Goal: Ask a question

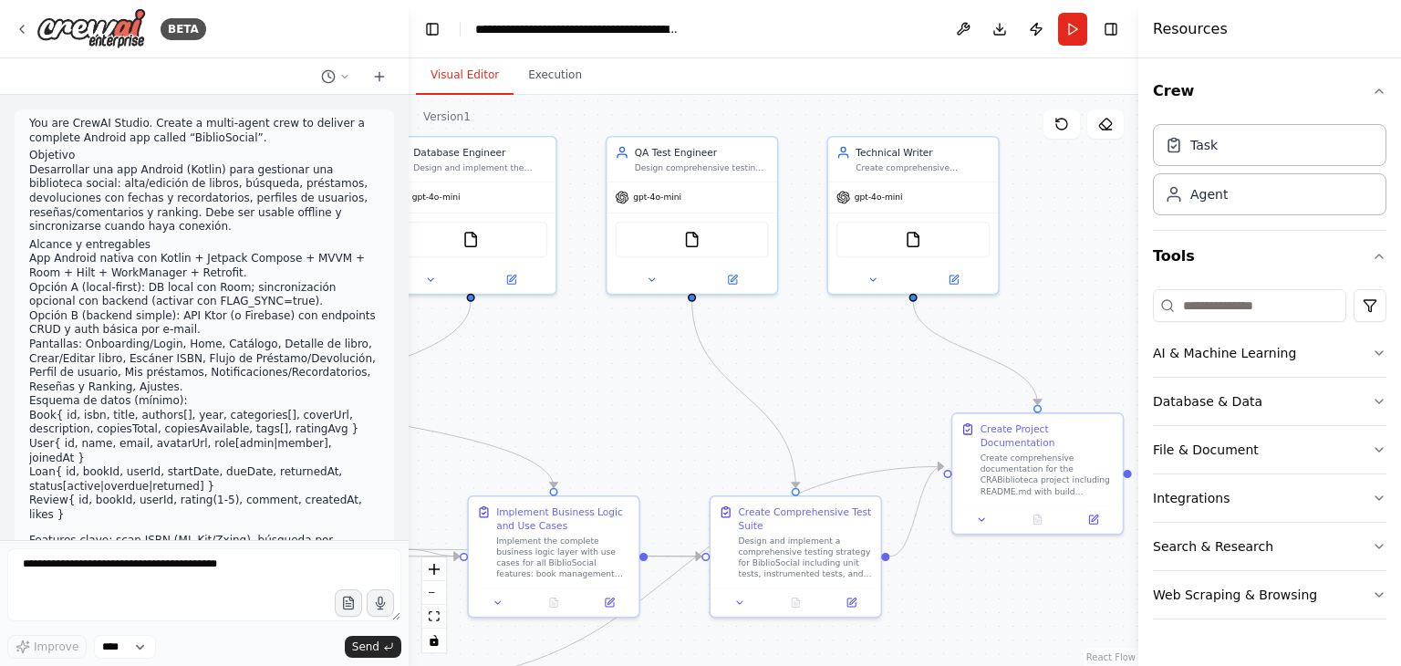
scroll to position [5541, 0]
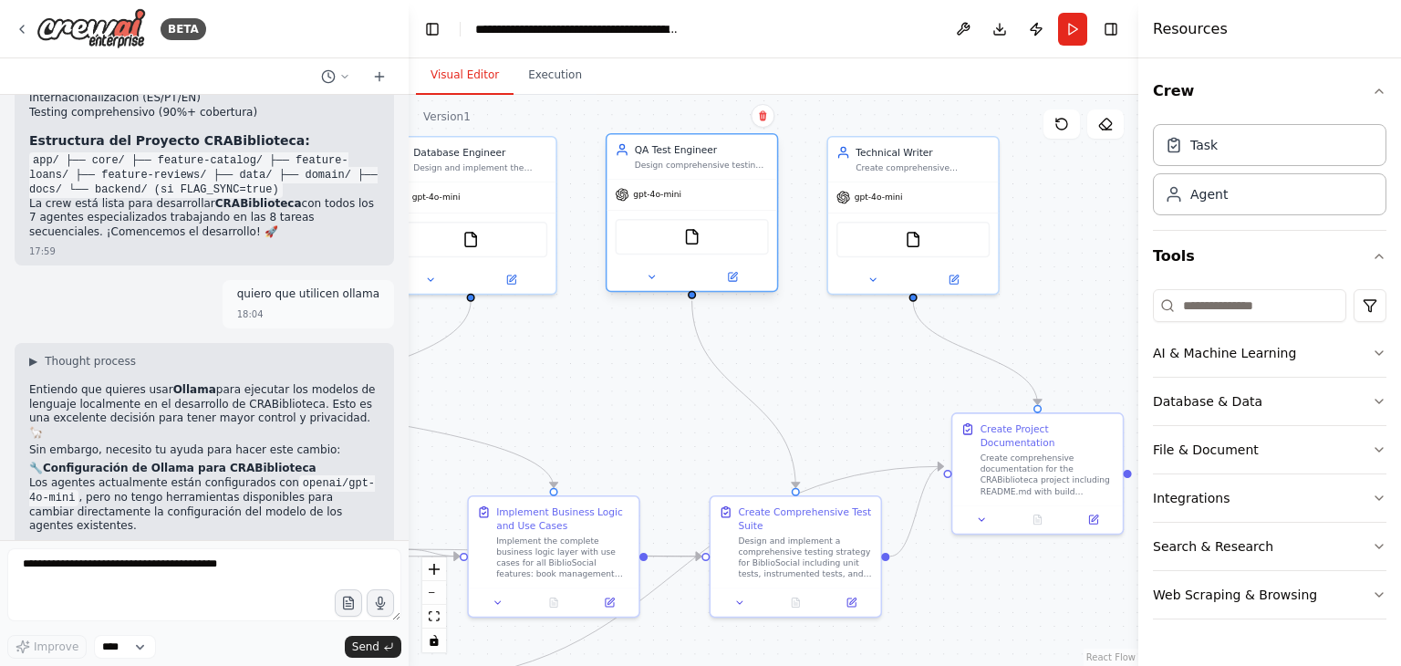
click at [685, 177] on div "QA Test Engineer Design comprehensive testing strategy including unit tests, in…" at bounding box center [692, 212] width 172 height 159
click at [995, 472] on div "Create comprehensive documentation for the CRABiblioteca project including READ…" at bounding box center [1048, 472] width 134 height 45
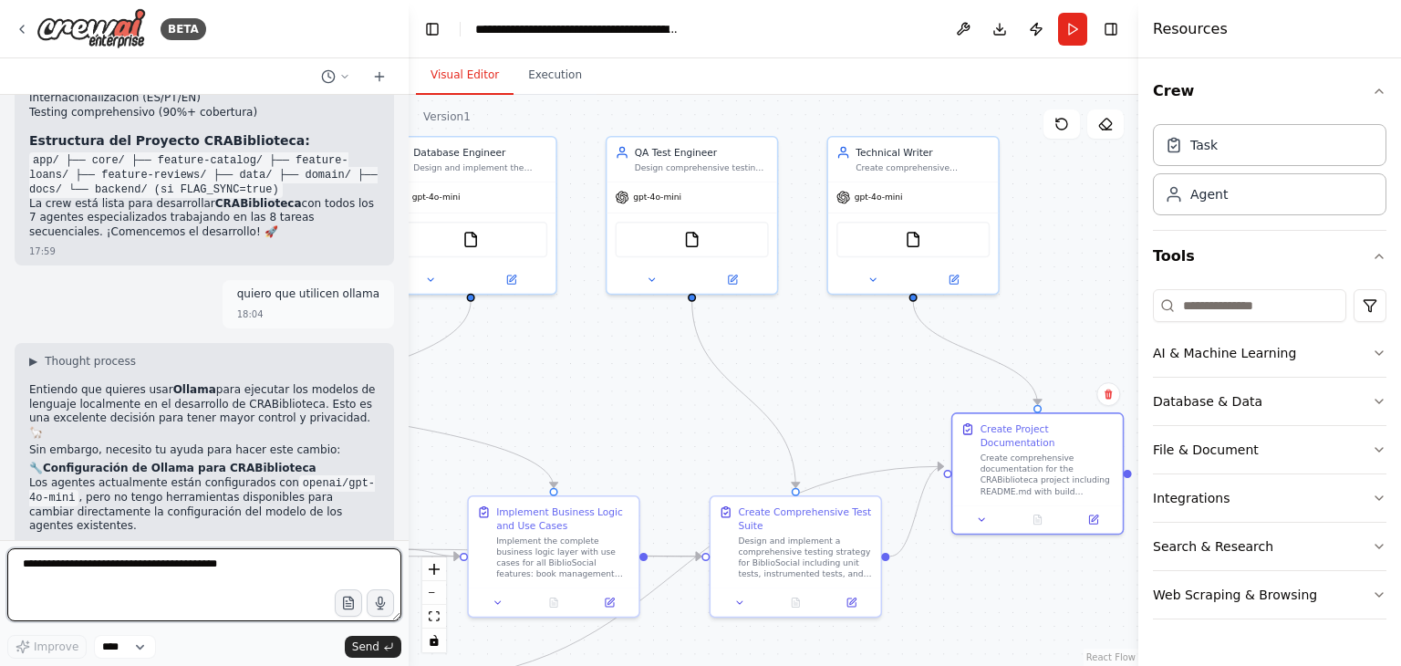
click at [193, 578] on textarea at bounding box center [204, 584] width 394 height 73
type textarea "**********"
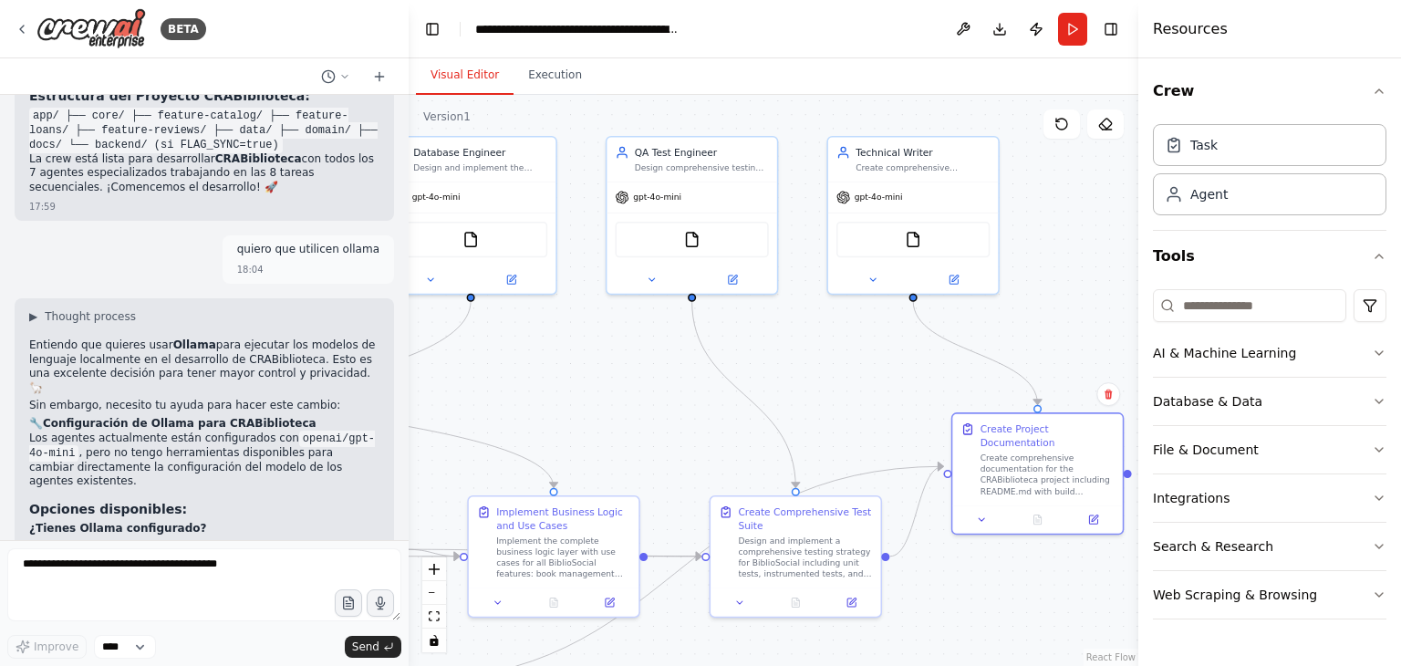
drag, startPoint x: 205, startPoint y: 511, endPoint x: 383, endPoint y: 511, distance: 177.9
click at [383, 511] on div "You are CrewAI Studio. Create a multi-agent crew to deliver a complete Android …" at bounding box center [204, 317] width 409 height 445
copy p "pero esta crew me genera el apk?"
click at [98, 23] on img at bounding box center [90, 28] width 109 height 41
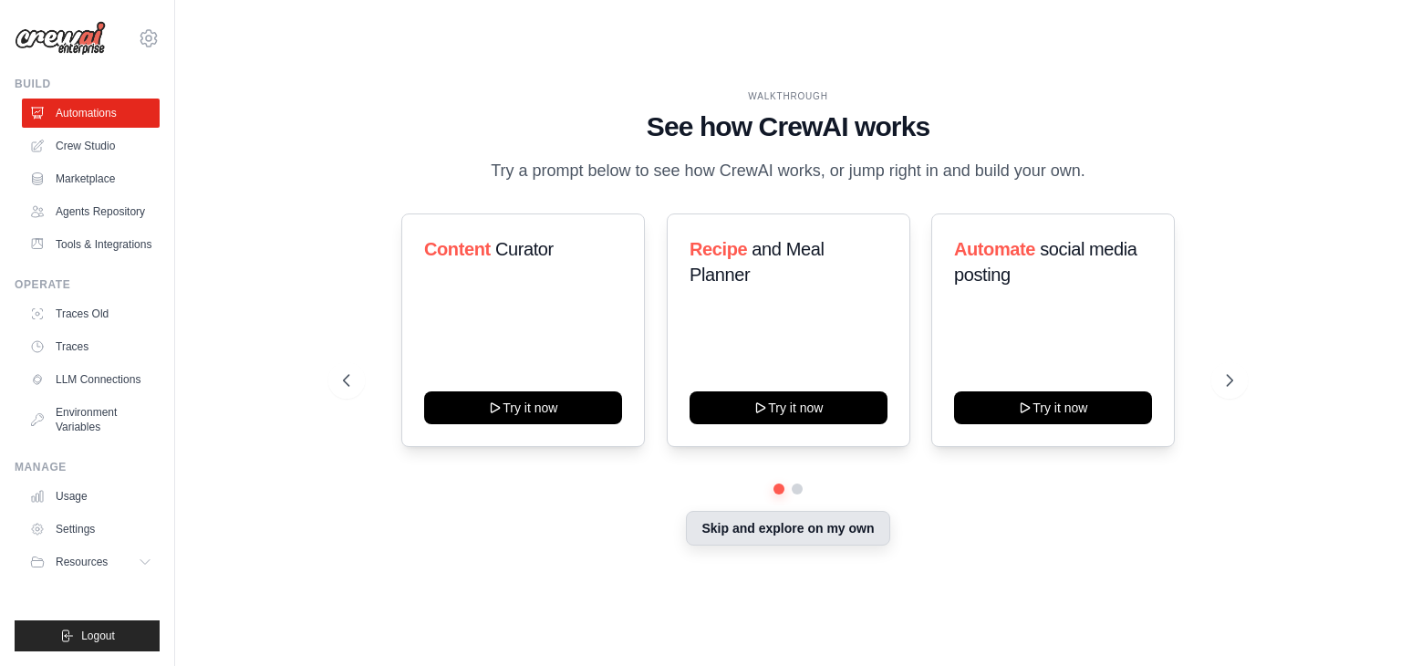
click at [710, 511] on button "Skip and explore on my own" at bounding box center [787, 528] width 203 height 35
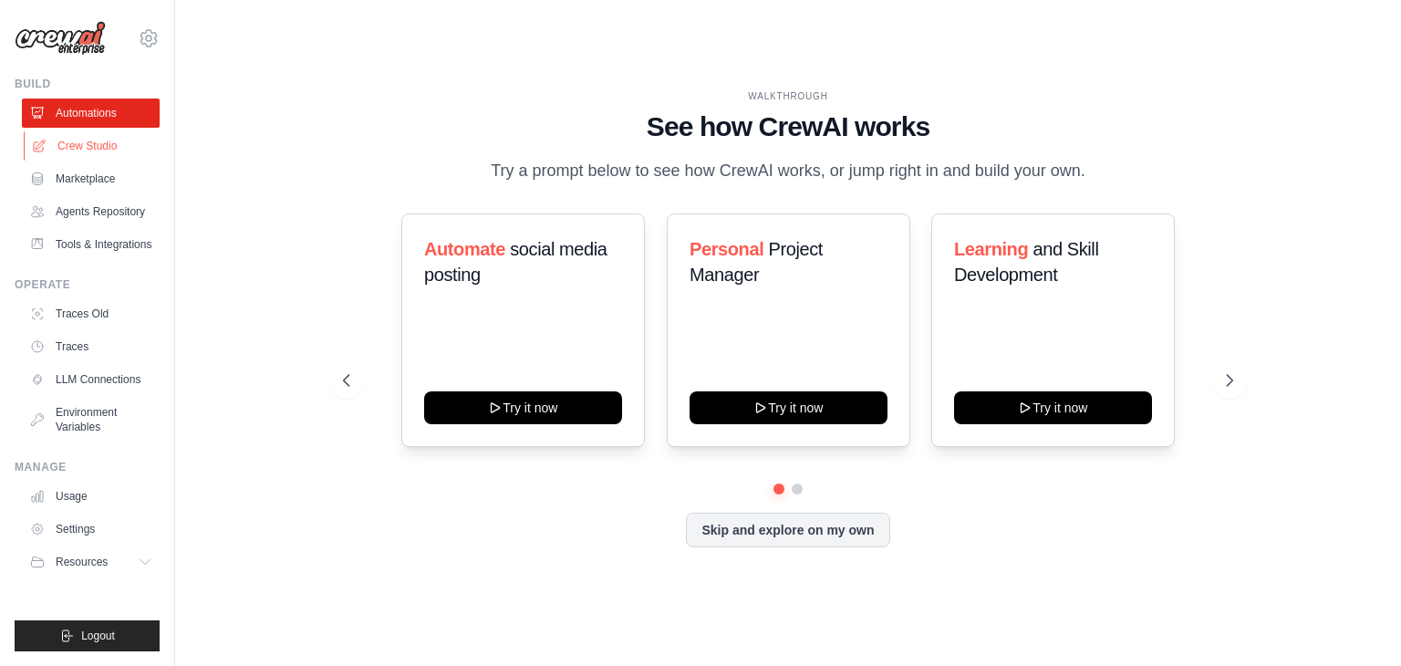
click at [68, 143] on link "Crew Studio" at bounding box center [93, 145] width 138 height 29
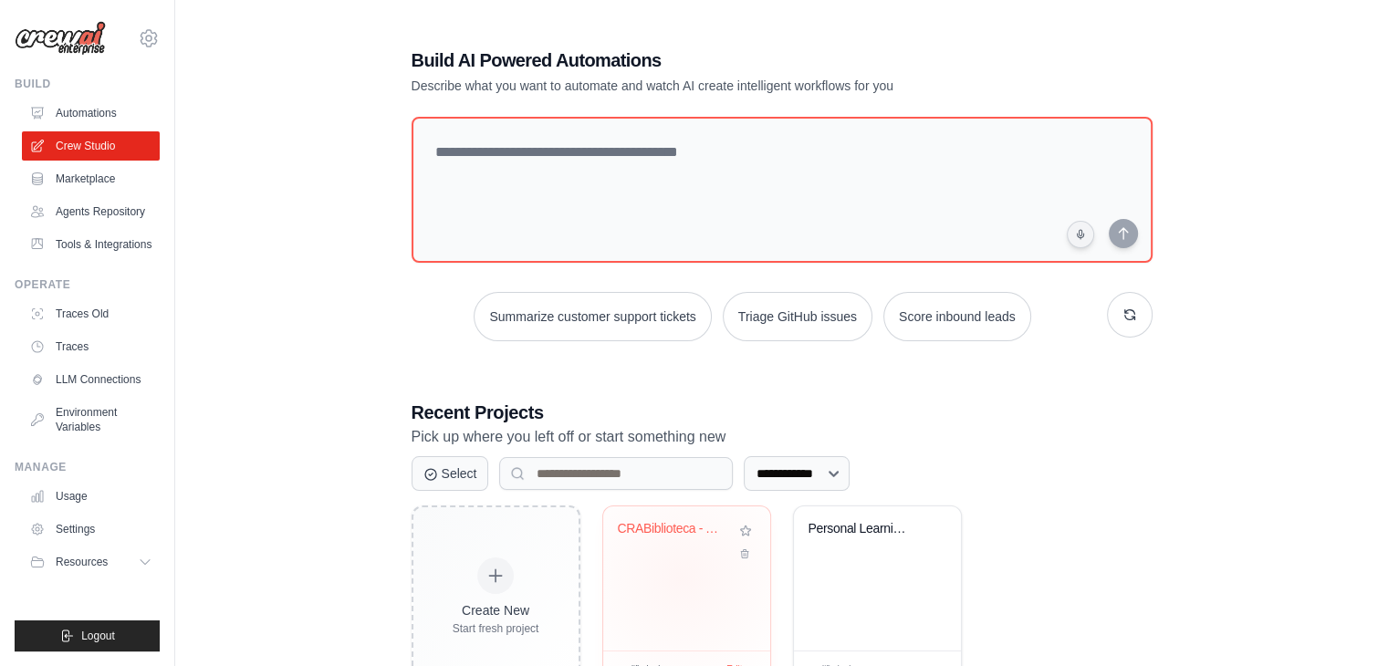
click at [682, 577] on div "CRABiblioteca - Android Library Man..." at bounding box center [686, 578] width 167 height 144
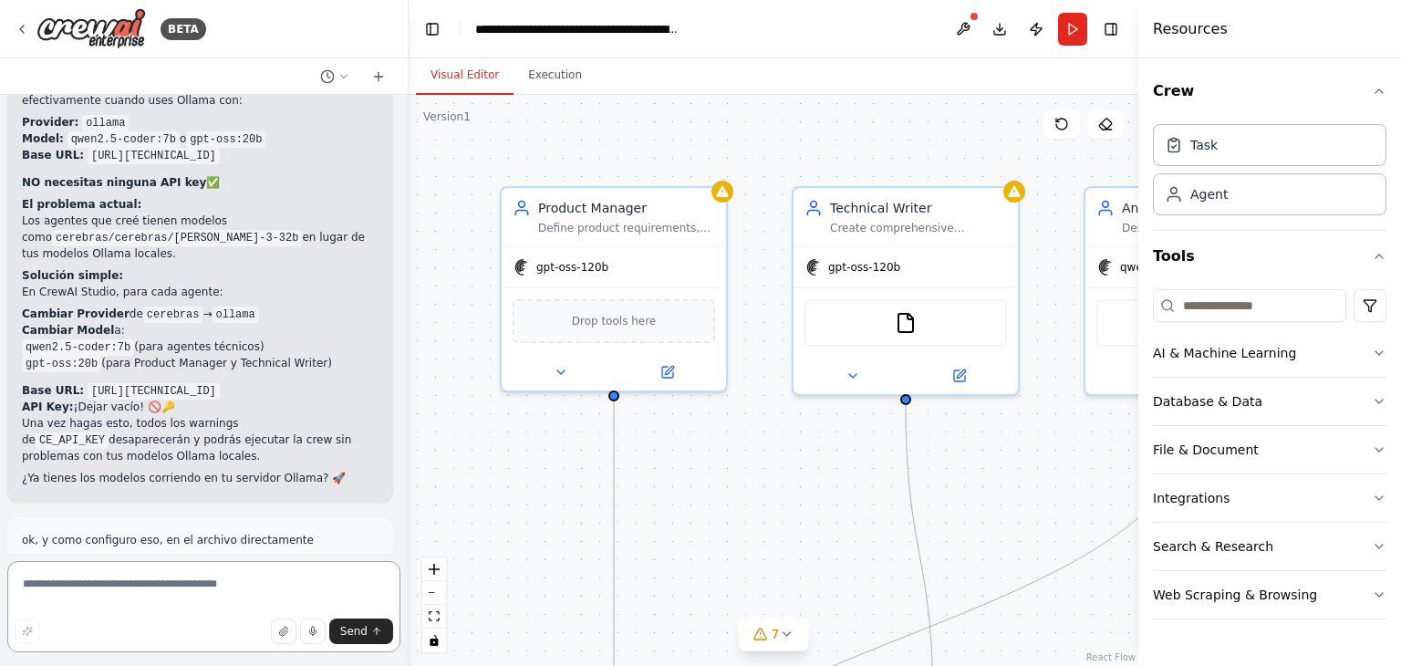
click at [109, 569] on textarea at bounding box center [203, 606] width 393 height 91
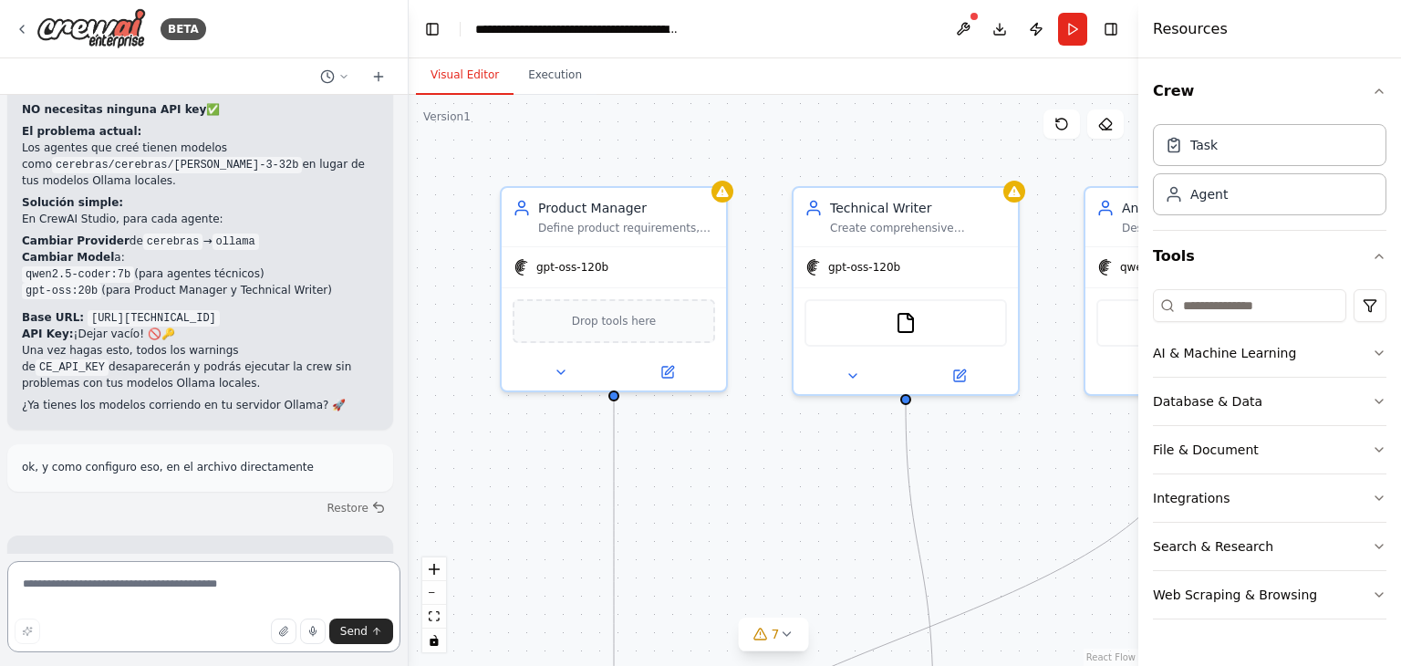
scroll to position [13567, 0]
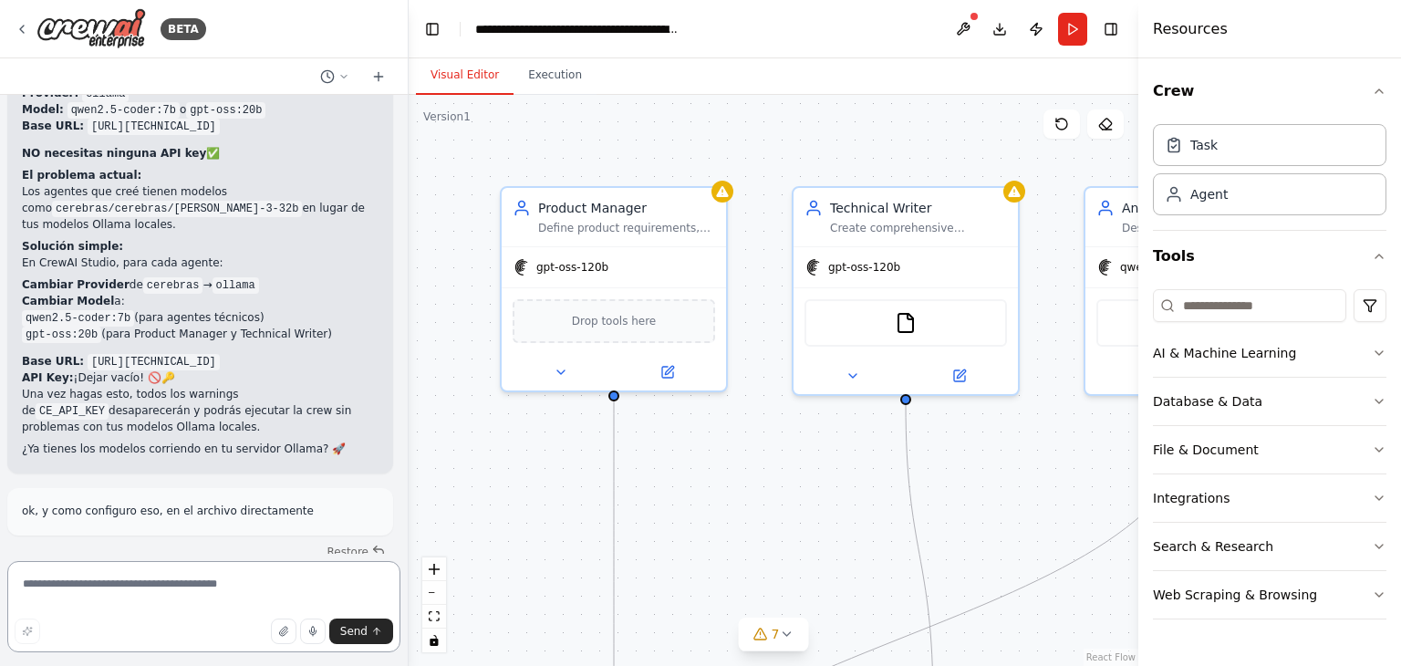
paste textarea "**********"
type textarea "**********"
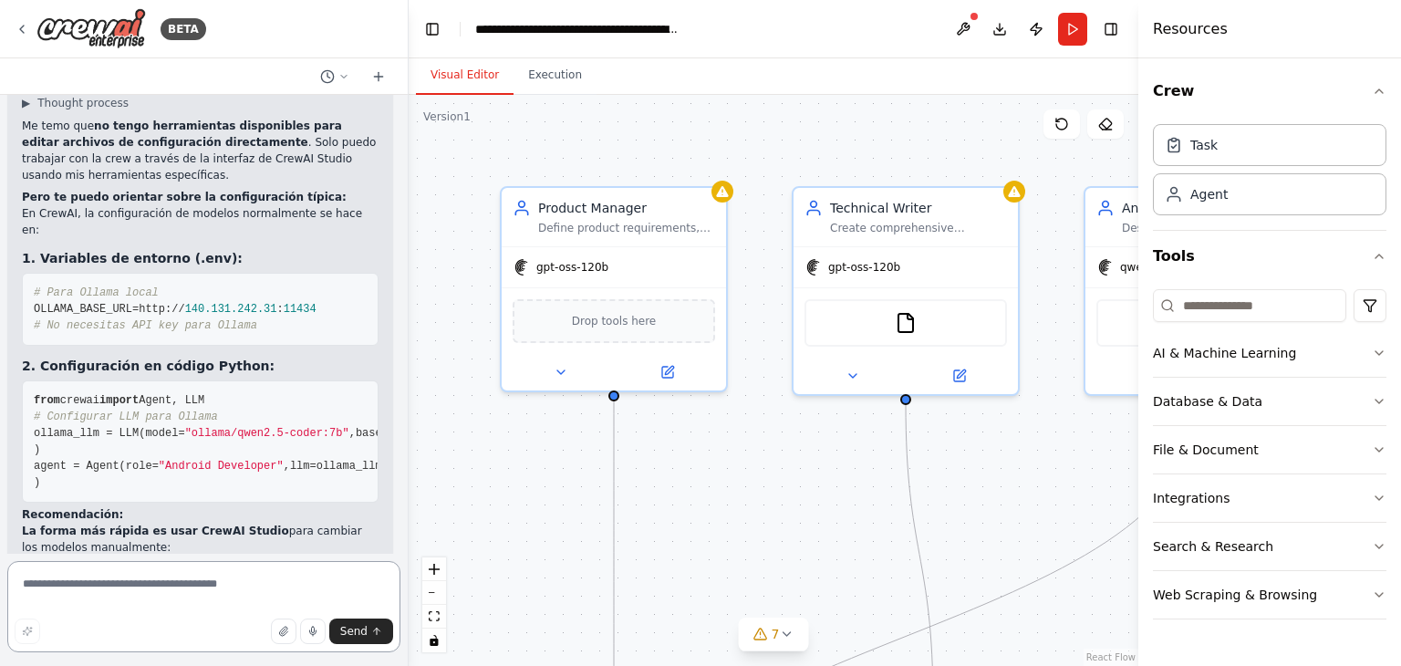
scroll to position [14160, 0]
